Goal: Contribute content: Add original content to the website for others to see

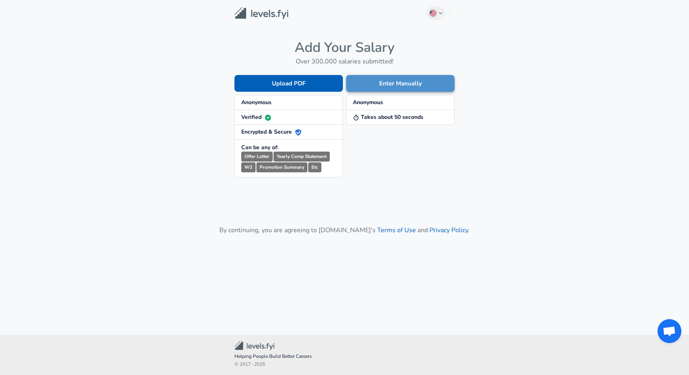
click at [380, 87] on button "Enter Manually" at bounding box center [400, 83] width 108 height 17
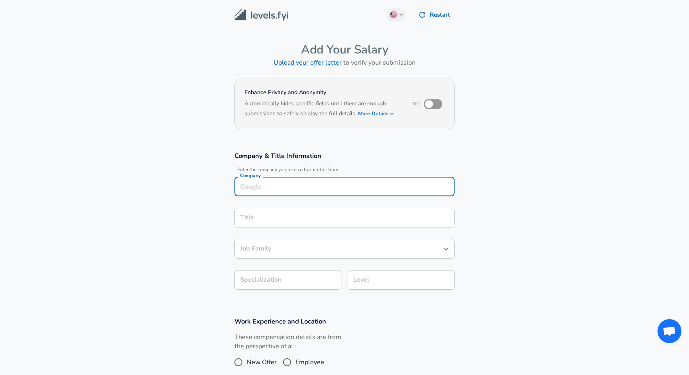
scroll to position [8, 0]
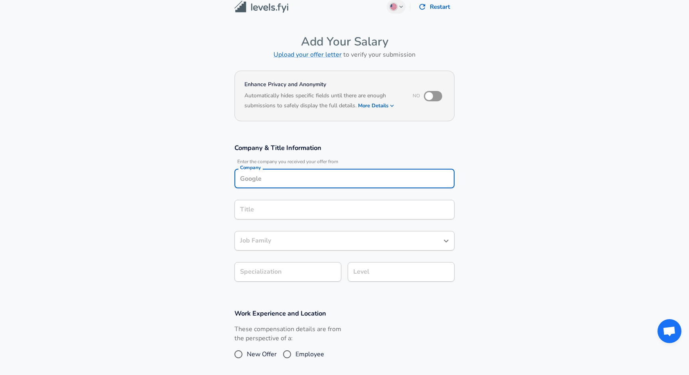
click at [315, 185] on div "Company" at bounding box center [344, 179] width 220 height 20
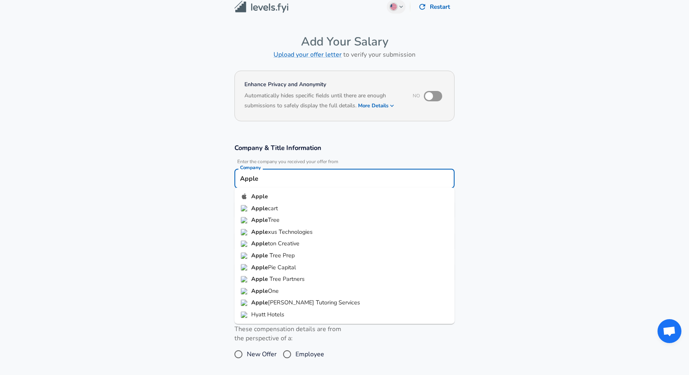
click at [308, 200] on li "Apple" at bounding box center [344, 196] width 220 height 12
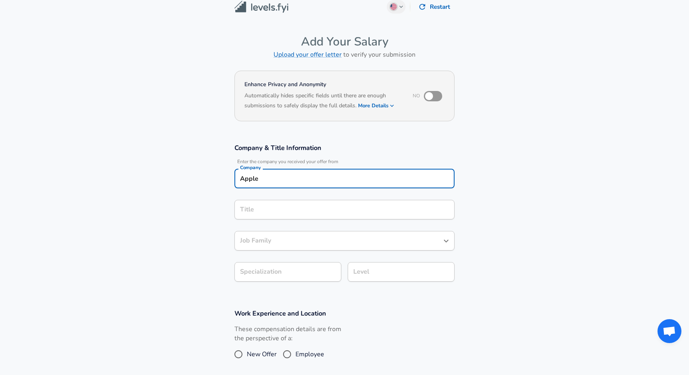
type input "Apple"
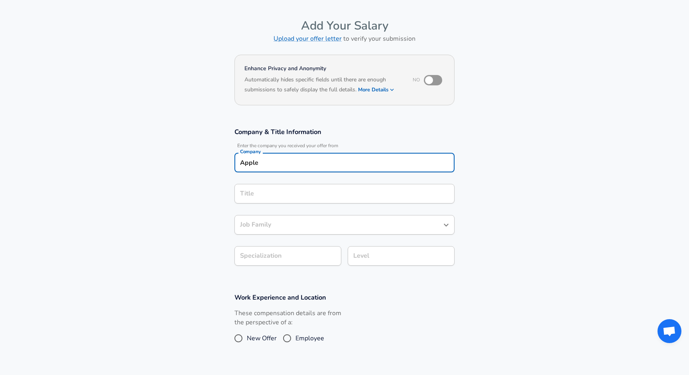
click at [304, 200] on input "Title" at bounding box center [344, 193] width 213 height 12
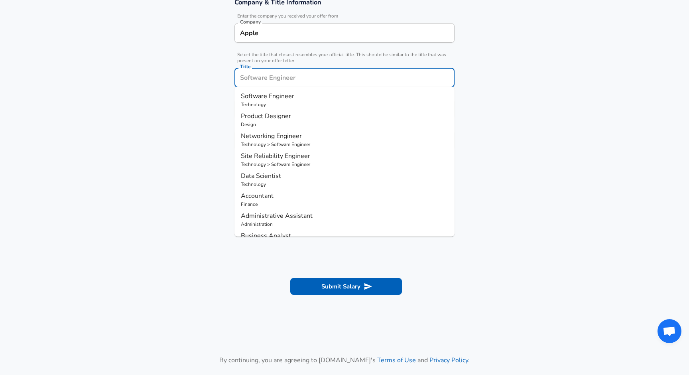
scroll to position [0, 0]
click at [295, 94] on p "Software Engineer" at bounding box center [344, 96] width 207 height 10
type input "Software Engineer"
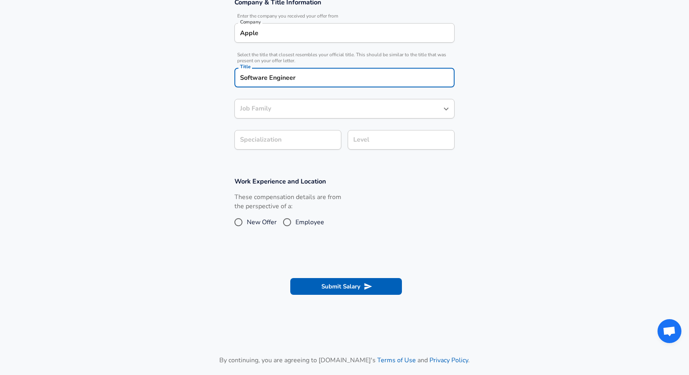
type input "Software Engineer"
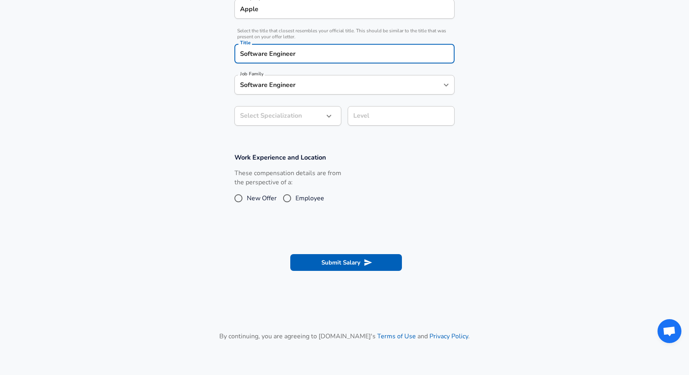
click at [300, 134] on body "English ([GEOGRAPHIC_DATA]) Change Restart Add Your Salary Upload your offer le…" at bounding box center [344, 10] width 689 height 375
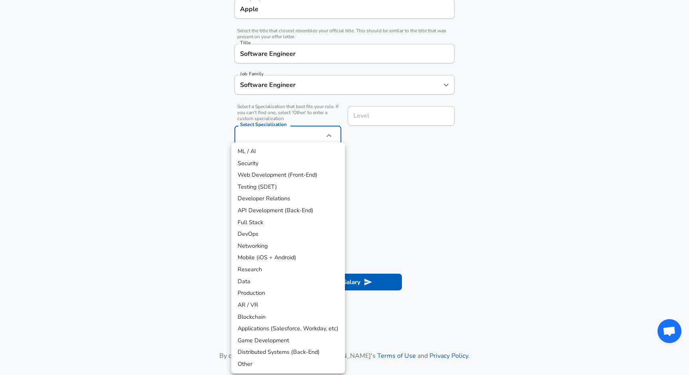
click at [398, 190] on div at bounding box center [344, 187] width 689 height 375
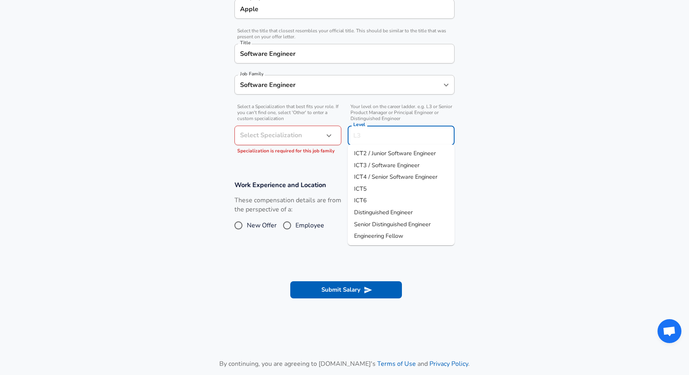
scroll to position [193, 0]
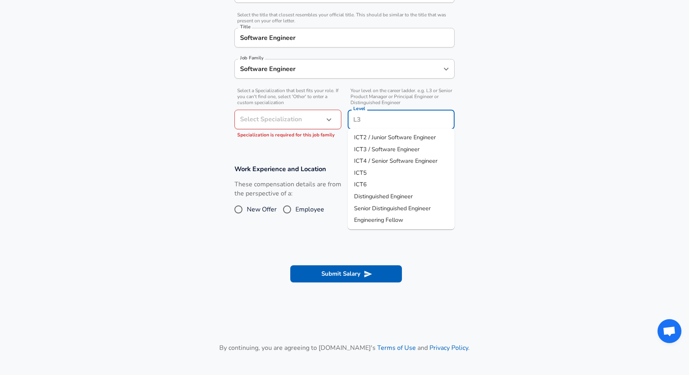
click at [418, 118] on input "Level" at bounding box center [401, 119] width 100 height 12
